Goal: Task Accomplishment & Management: Manage account settings

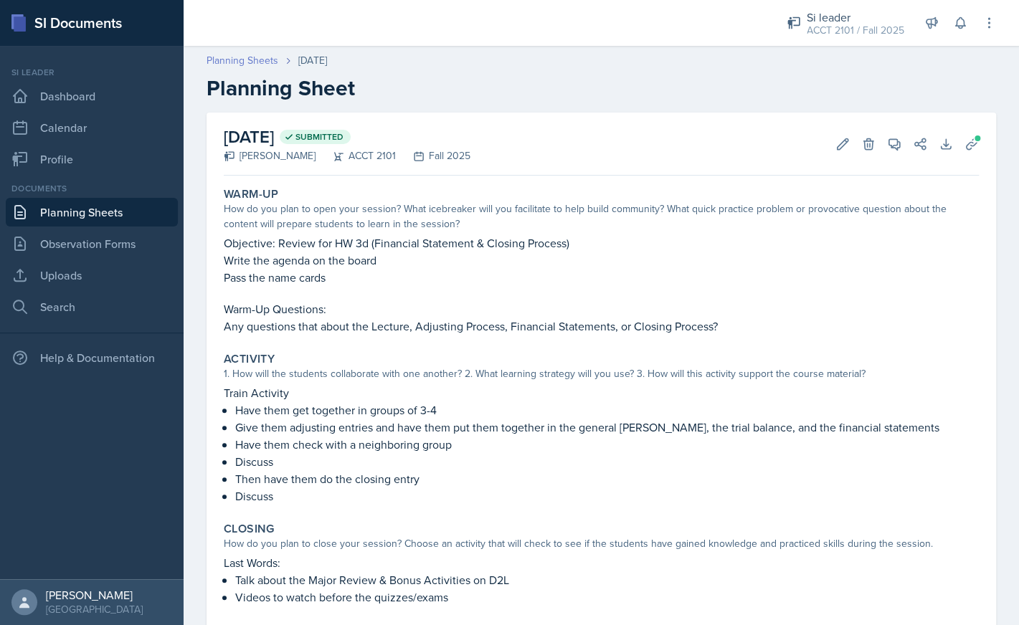
click at [275, 68] on link "Planning Sheets" at bounding box center [243, 60] width 72 height 15
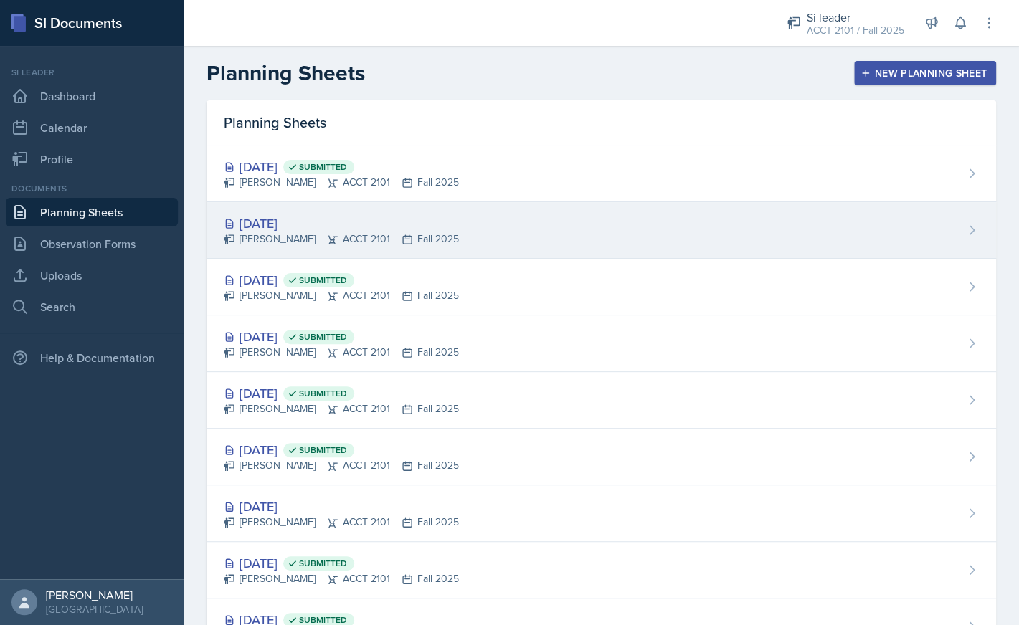
click at [344, 233] on div "[PERSON_NAME] ACCT 2101 Fall 2025" at bounding box center [341, 239] width 235 height 15
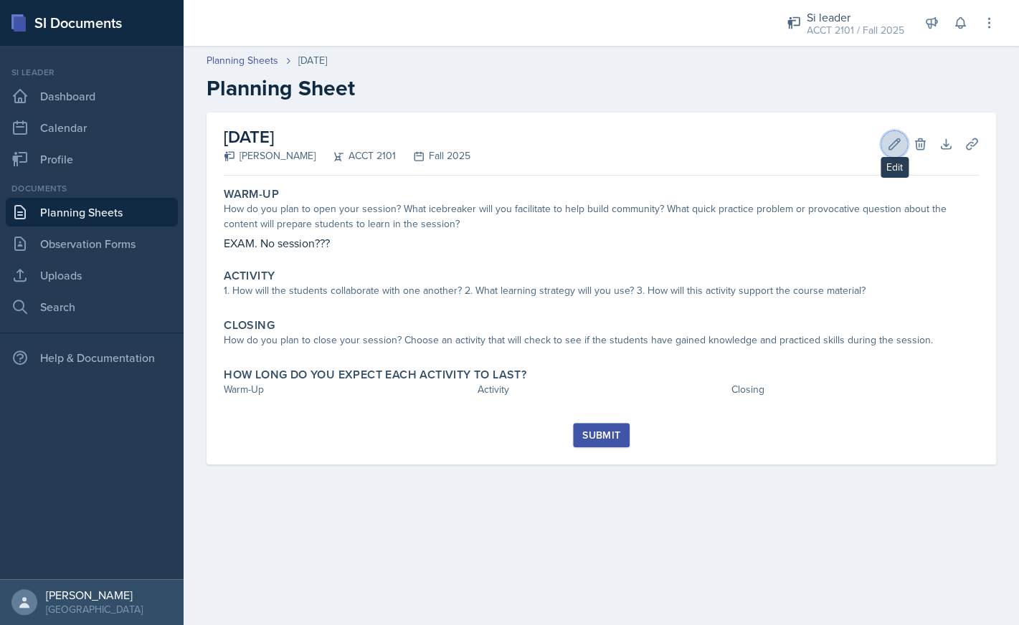
click at [893, 146] on icon at bounding box center [894, 144] width 14 height 14
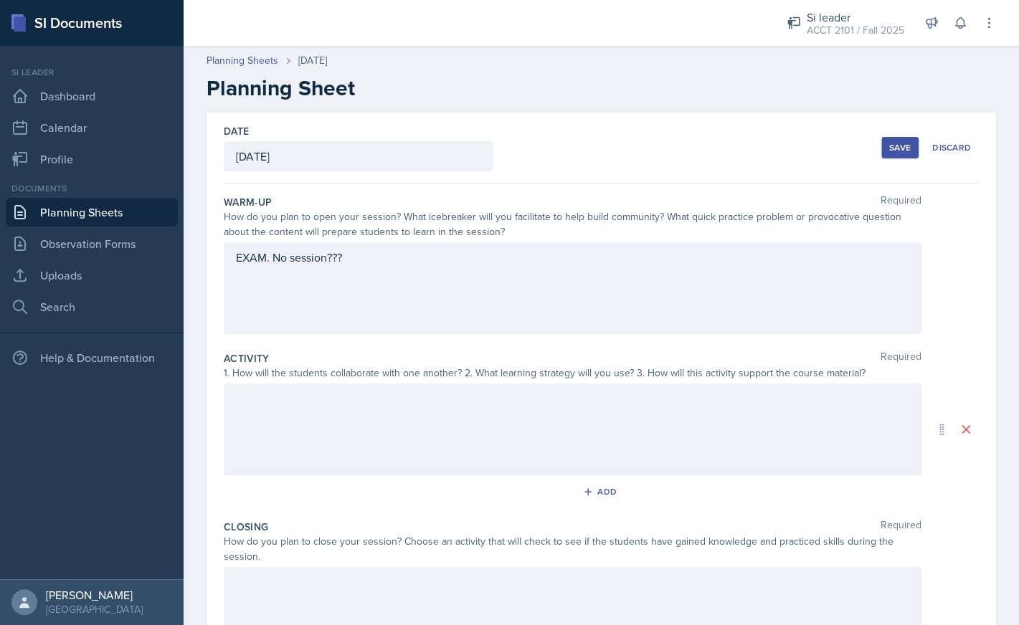
click at [503, 253] on div "EXAM. No session???" at bounding box center [573, 288] width 698 height 92
click at [454, 430] on div at bounding box center [573, 430] width 698 height 92
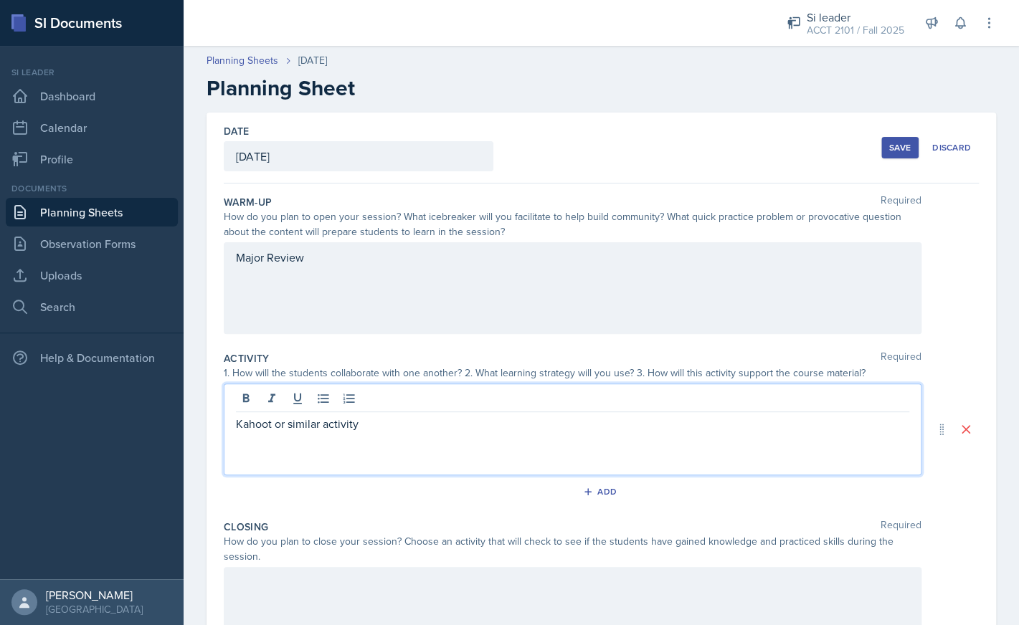
click at [902, 152] on div "Save" at bounding box center [900, 147] width 22 height 11
